Goal: Task Accomplishment & Management: Manage account settings

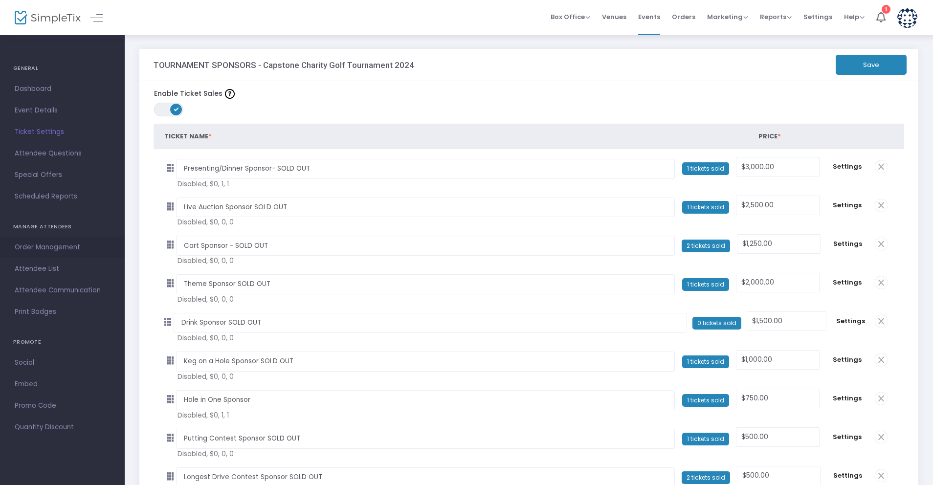
click at [60, 247] on span "Order Management" at bounding box center [62, 247] width 95 height 13
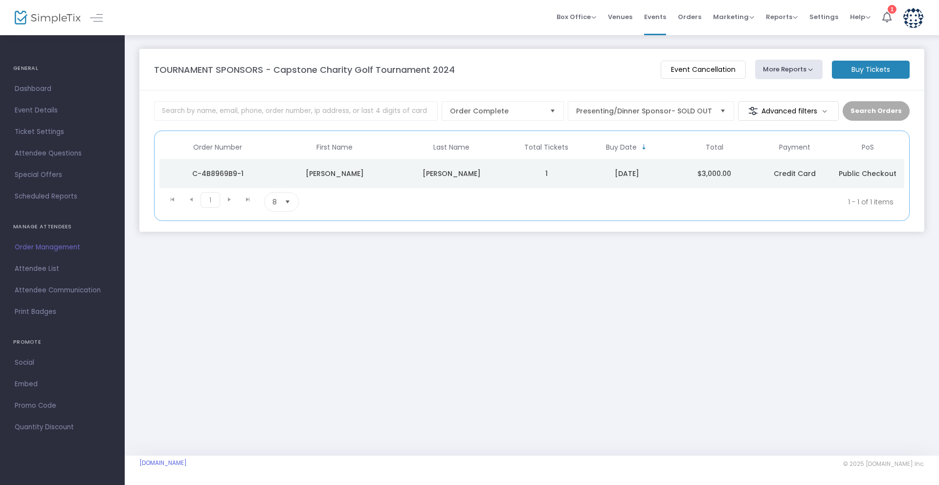
click at [45, 15] on img at bounding box center [48, 18] width 66 height 14
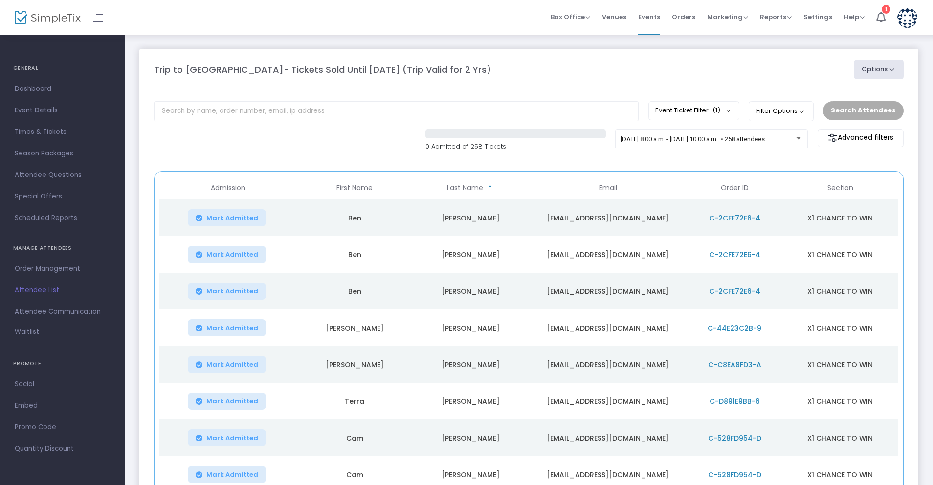
scroll to position [115, 0]
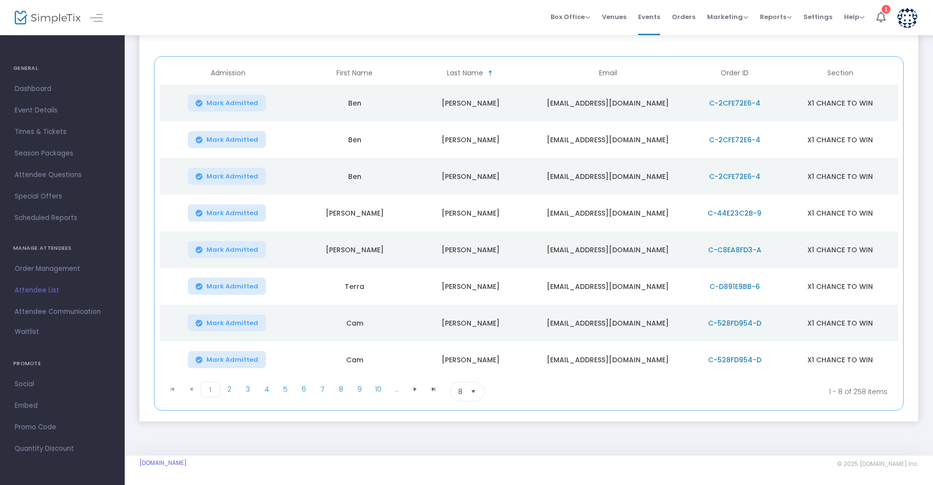
click at [470, 390] on span "Select" at bounding box center [474, 392] width 16 height 16
click at [467, 472] on span "100" at bounding box center [463, 471] width 11 height 10
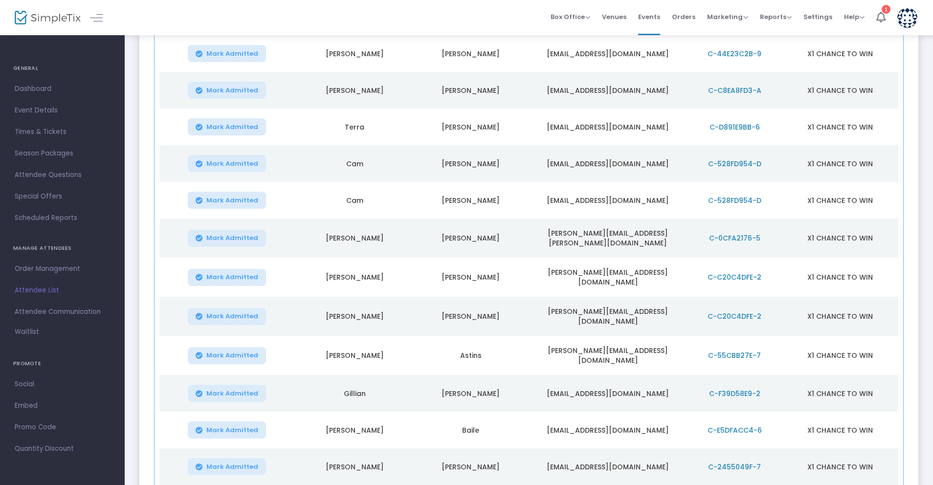
scroll to position [0, 0]
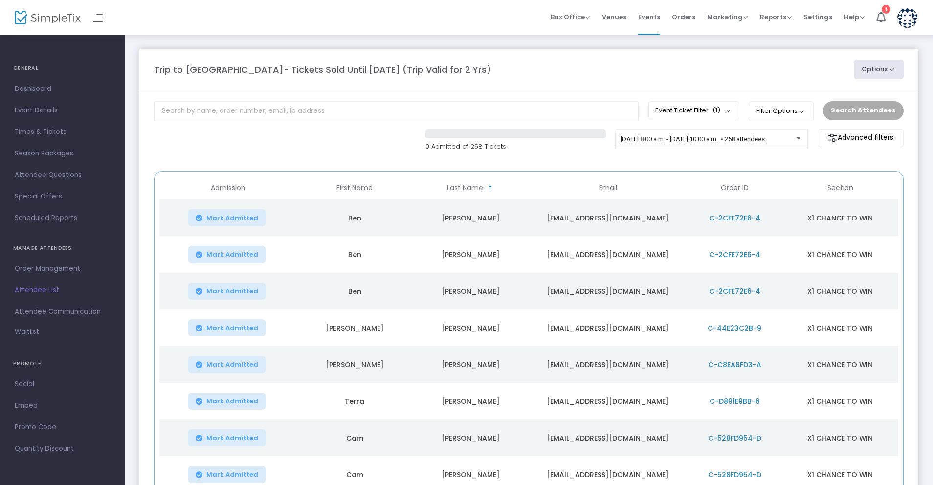
click at [874, 64] on button "Options" at bounding box center [879, 70] width 50 height 20
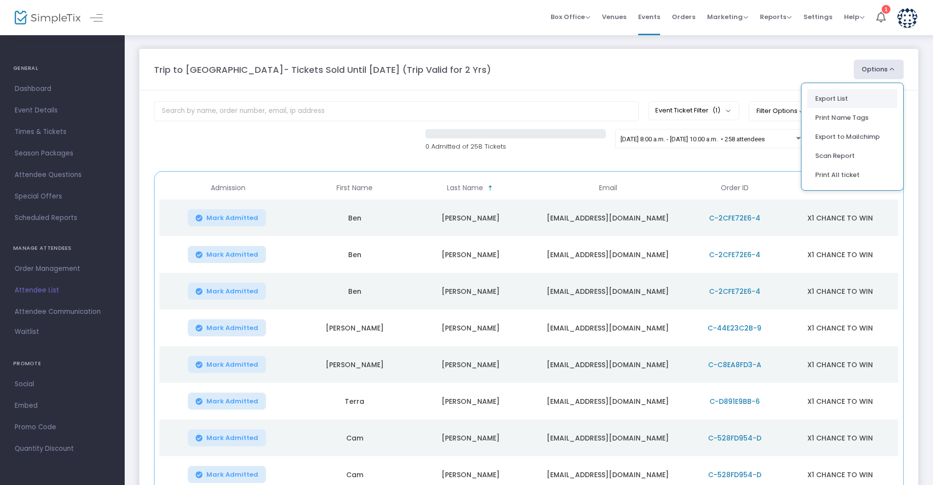
click at [842, 95] on li "Export List" at bounding box center [852, 98] width 90 height 19
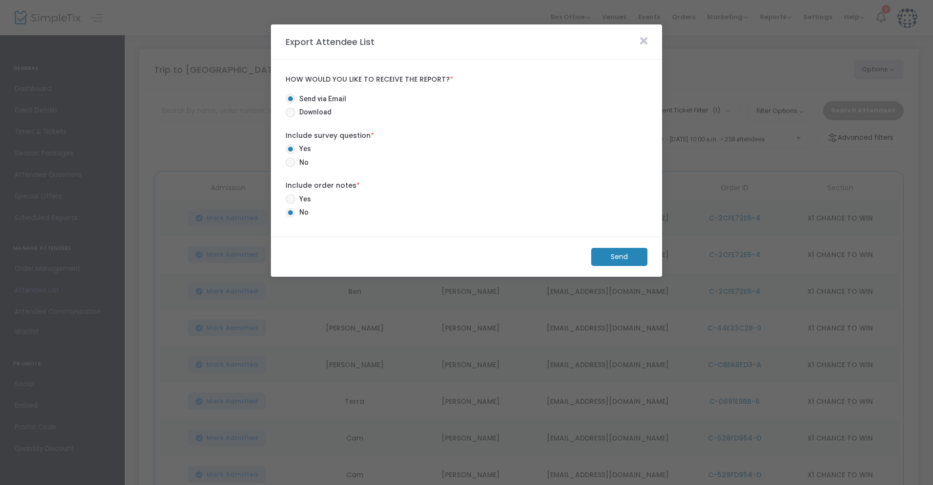
click at [291, 167] on span at bounding box center [291, 162] width 10 height 10
click at [291, 167] on input "No" at bounding box center [290, 167] width 0 height 0
radio input "true"
click at [293, 196] on span at bounding box center [291, 199] width 10 height 10
click at [291, 204] on input "Yes" at bounding box center [290, 204] width 0 height 0
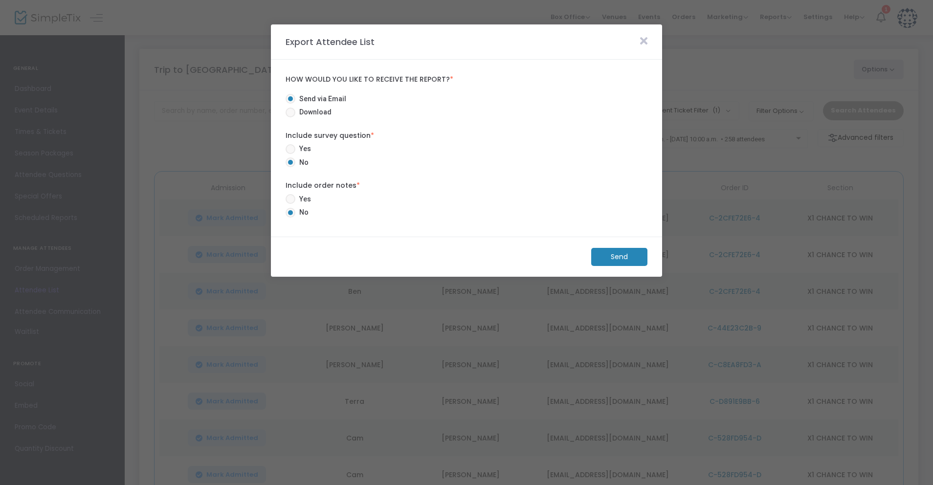
radio input "true"
click at [627, 262] on m-button "Send" at bounding box center [619, 257] width 56 height 18
